Goal: Find specific page/section: Find specific page/section

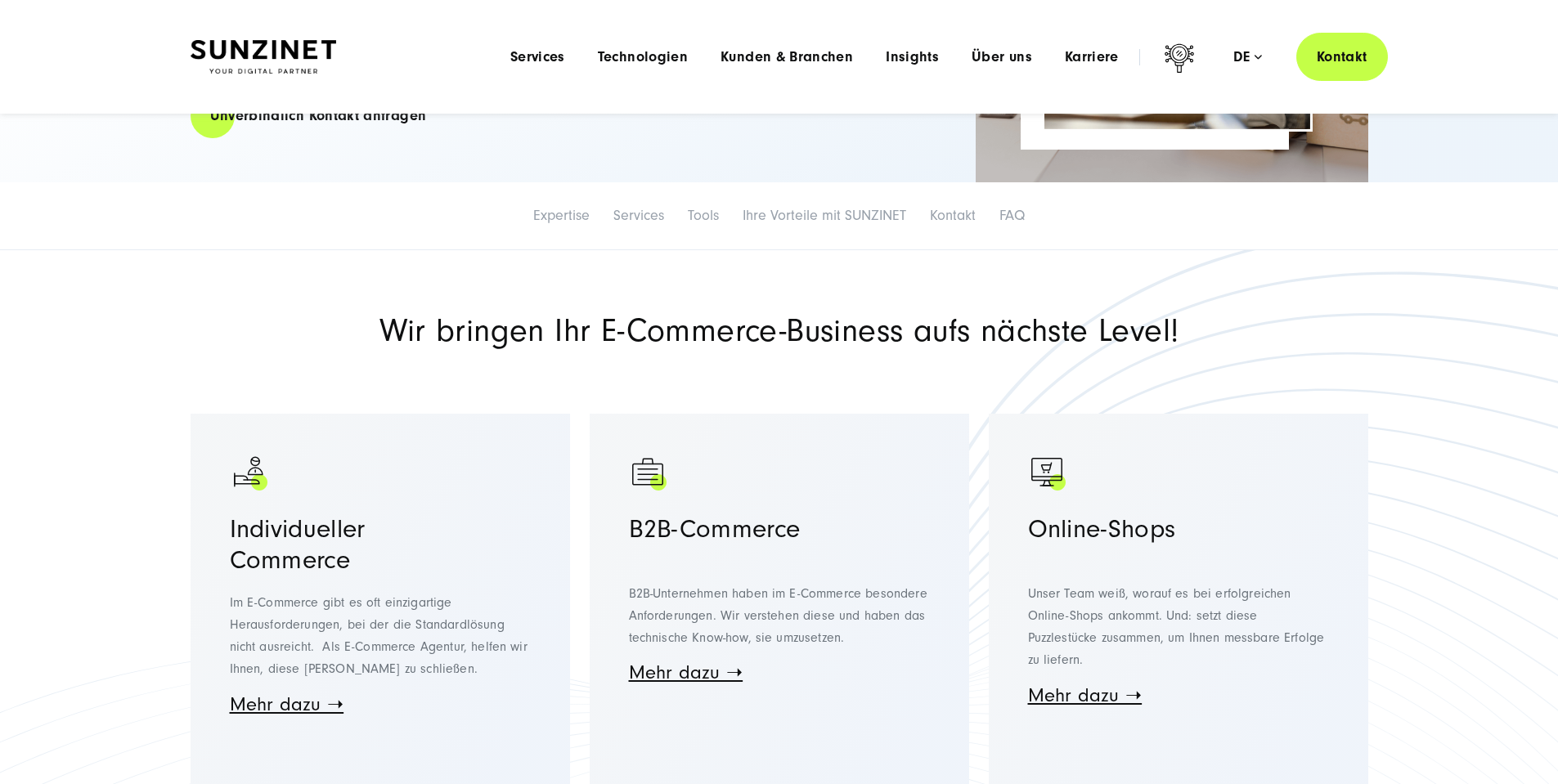
scroll to position [164, 0]
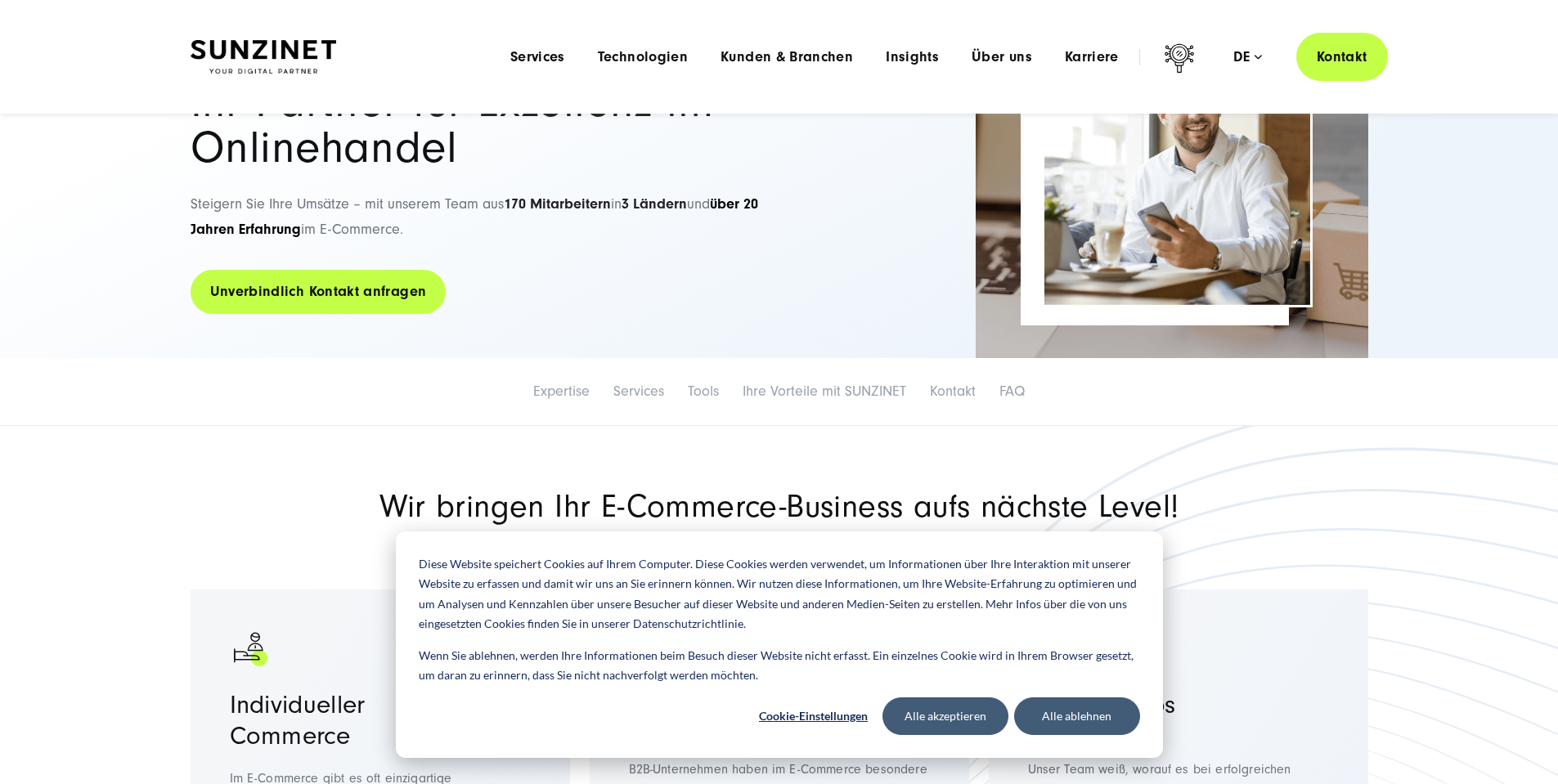
click at [301, 305] on link "Unverbindlich Kontakt anfragen" at bounding box center [318, 291] width 256 height 46
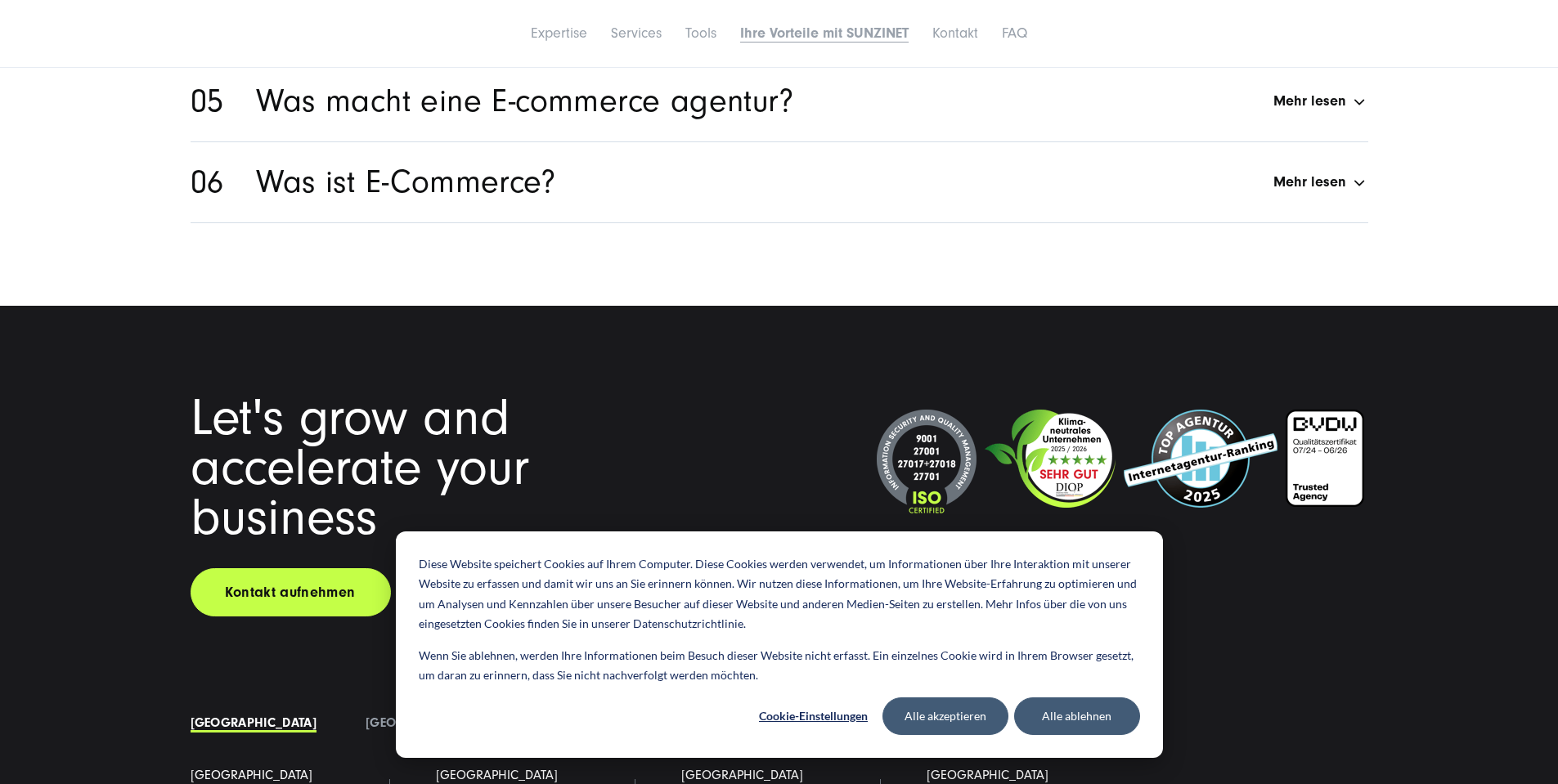
scroll to position [10915, 0]
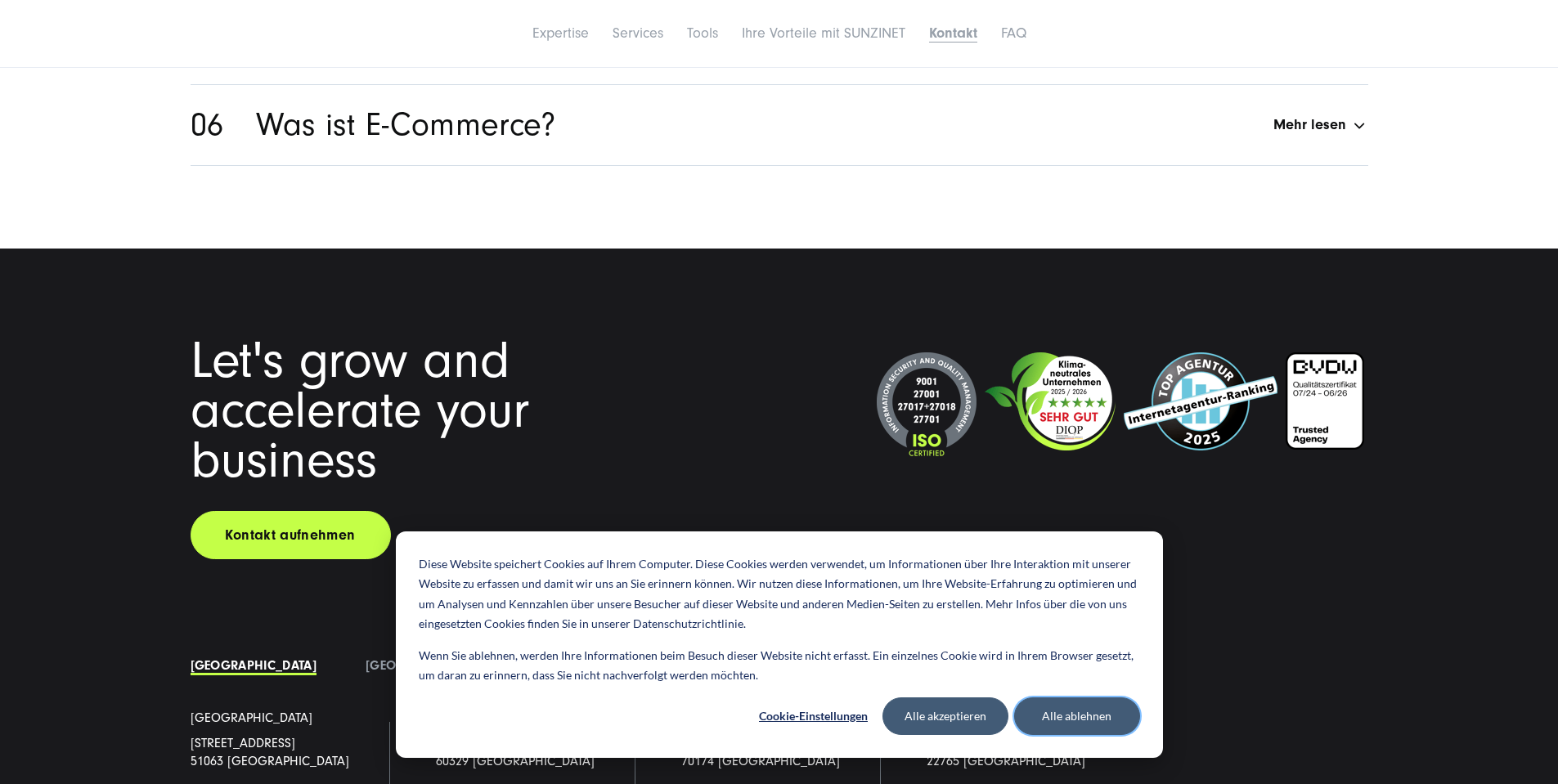
click at [1057, 713] on button "Alle ablehnen" at bounding box center [1077, 716] width 126 height 37
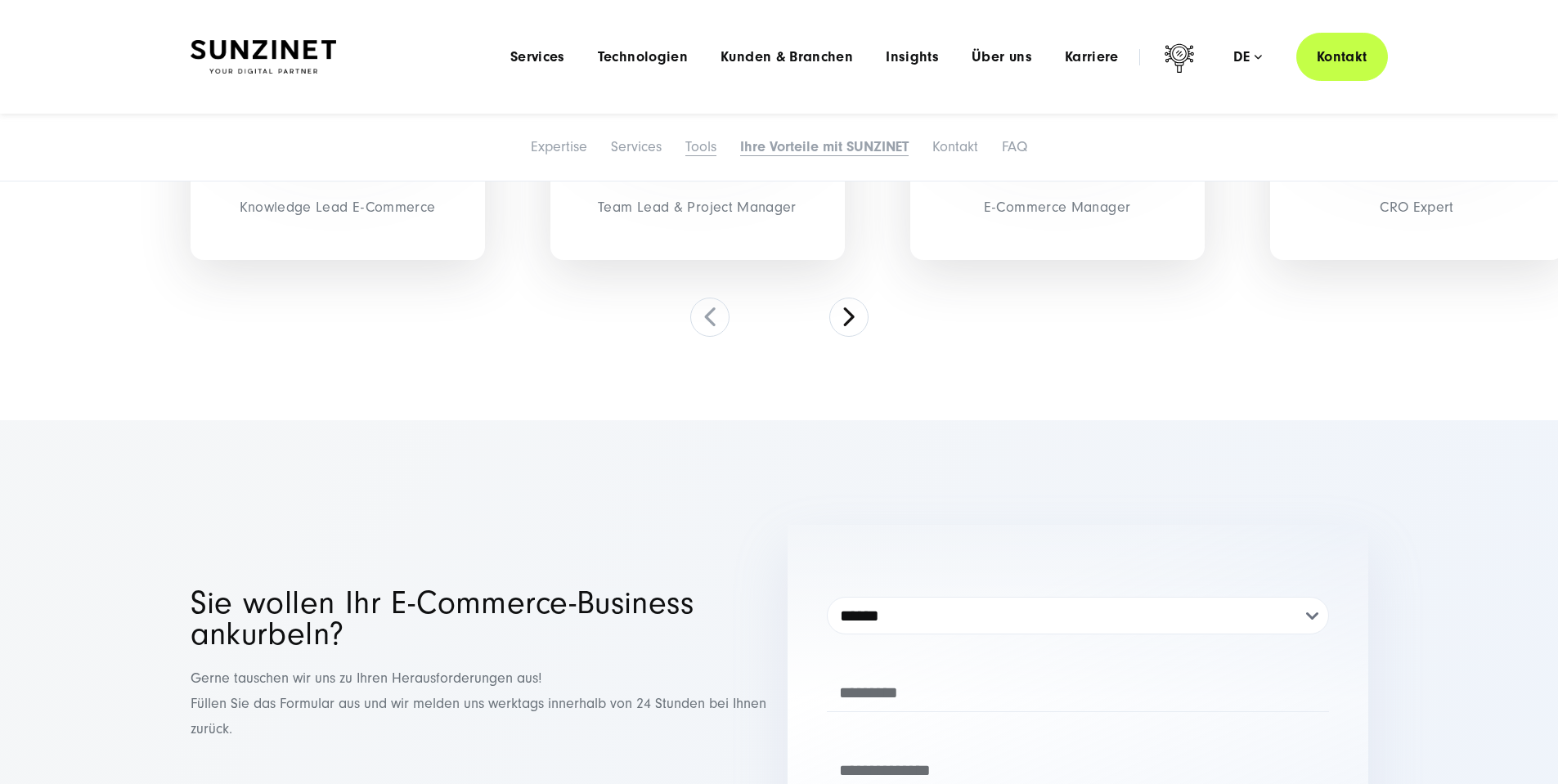
click at [686, 156] on link "Tools" at bounding box center [701, 147] width 31 height 17
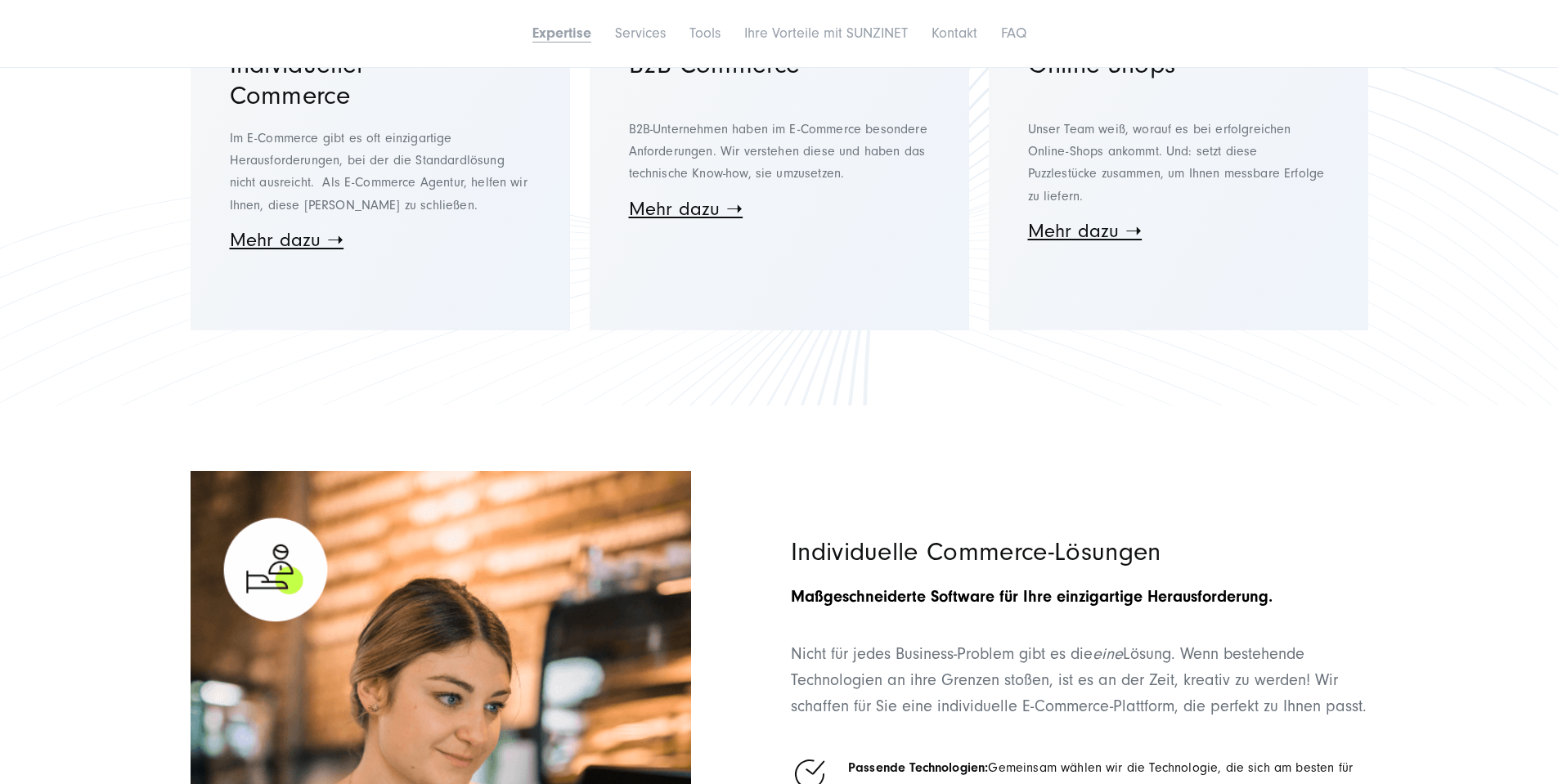
scroll to position [1064, 0]
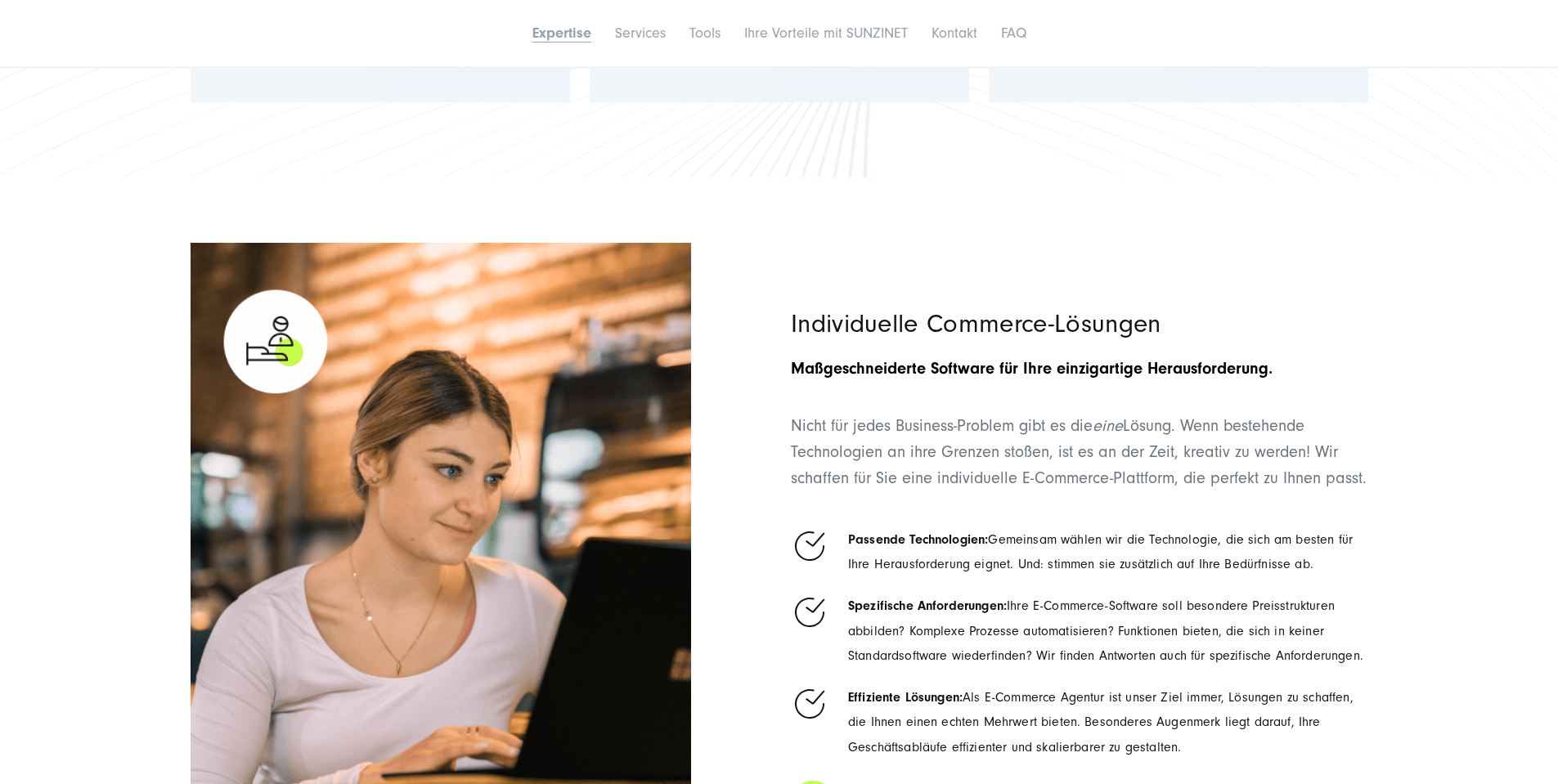
click at [290, 23] on link "Mehr dazu ➝" at bounding box center [287, 12] width 115 height 22
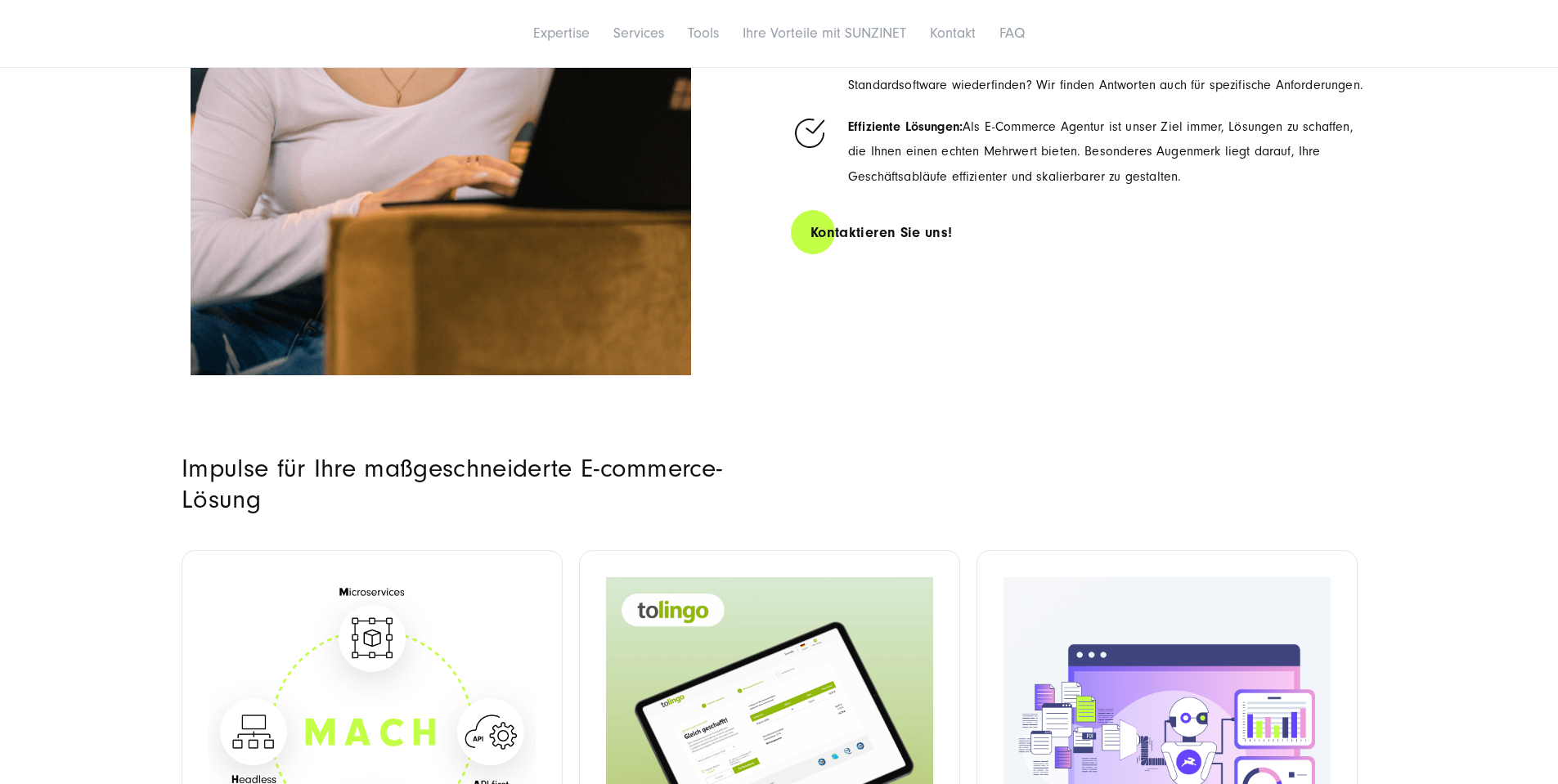
scroll to position [1884, 0]
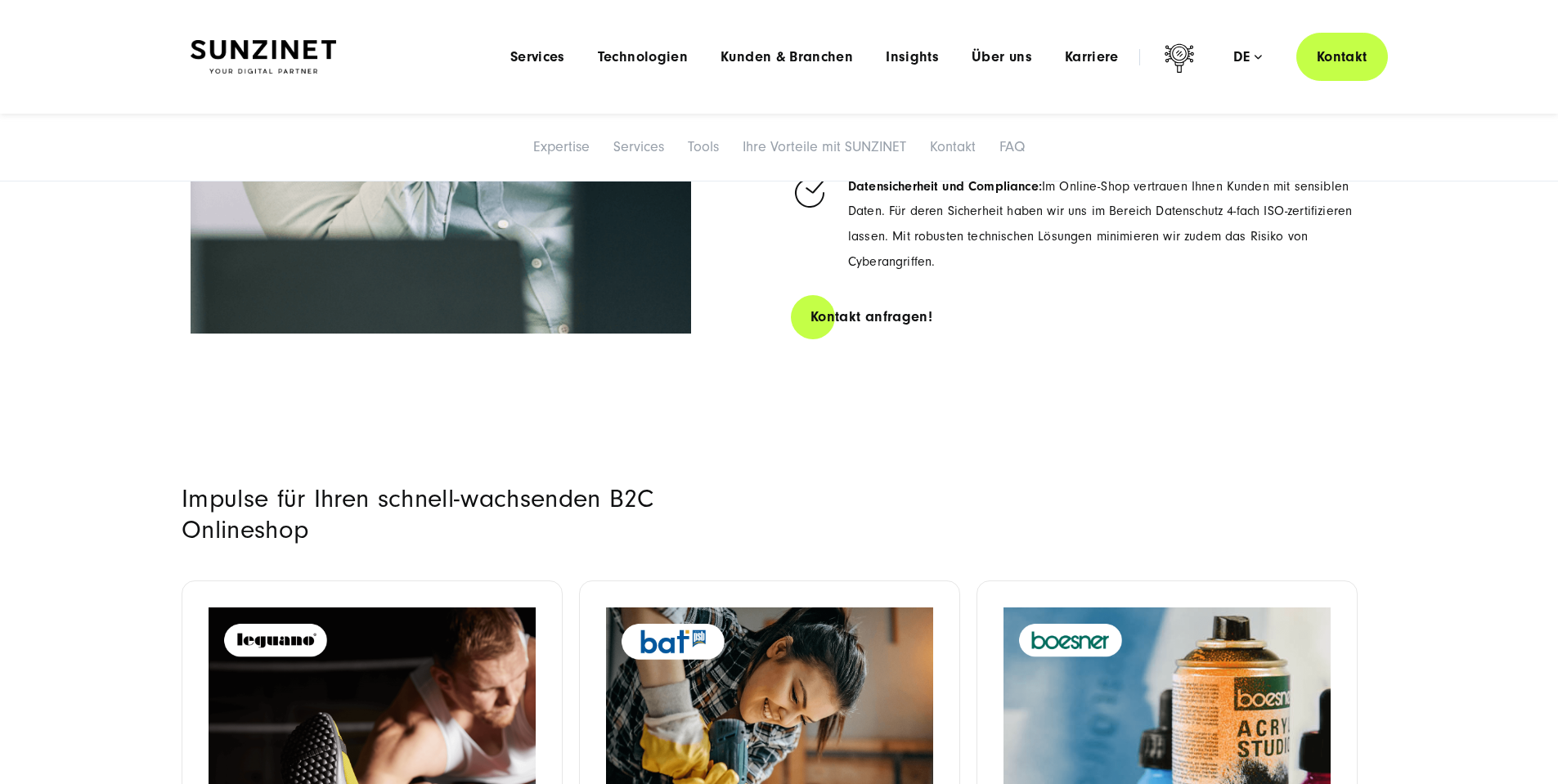
scroll to position [4208, 0]
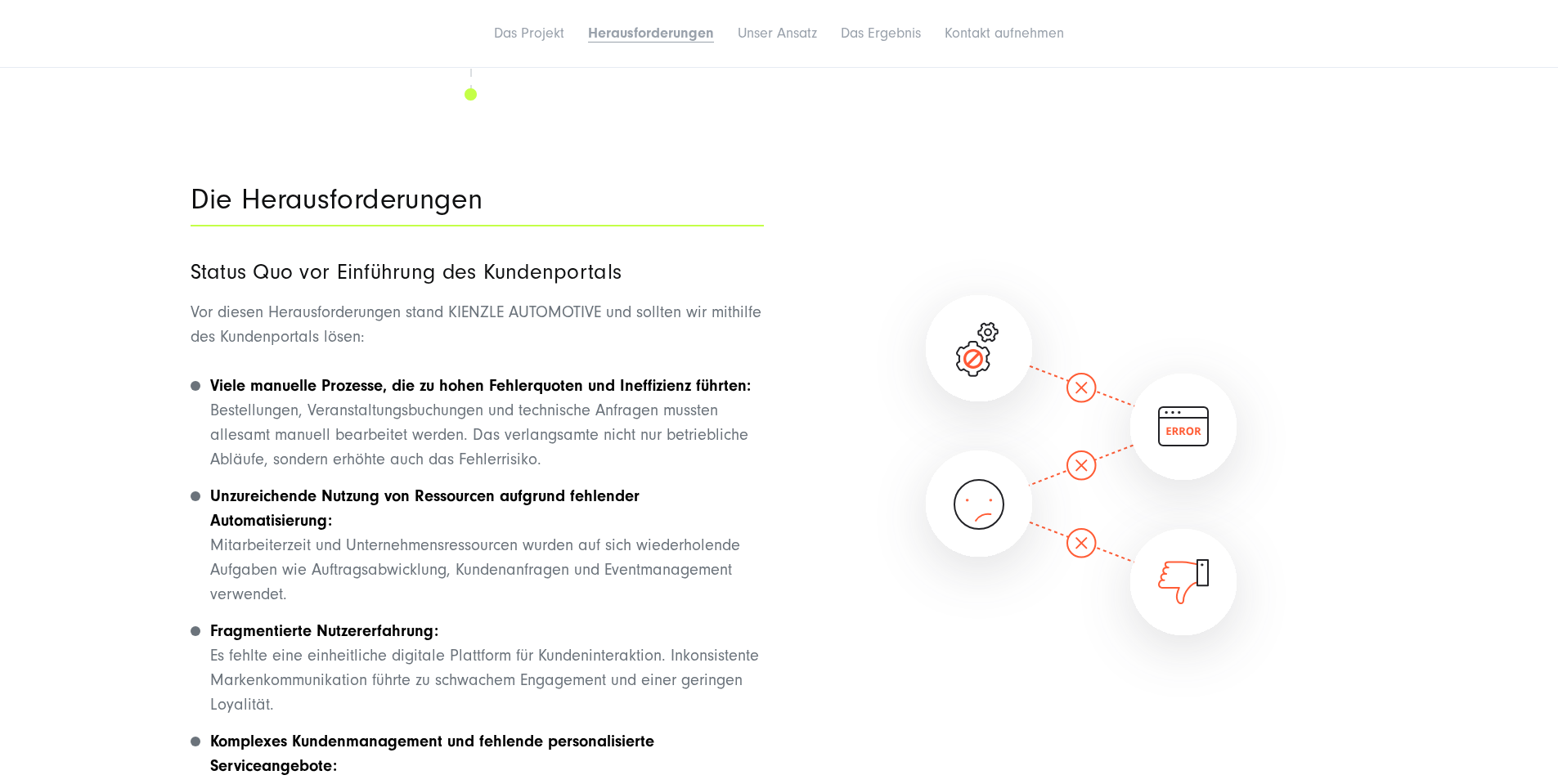
scroll to position [2618, 0]
